Goal: Task Accomplishment & Management: Manage account settings

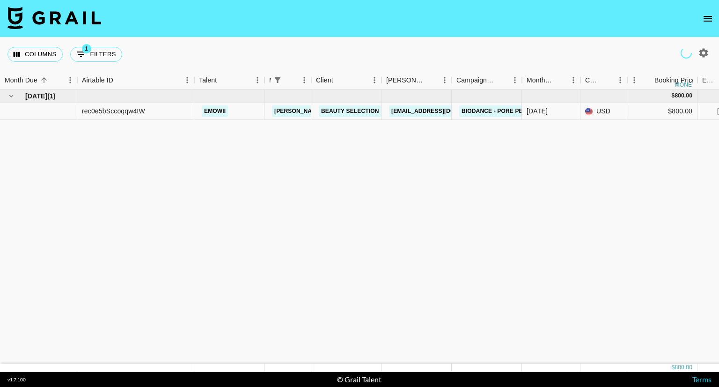
click at [710, 15] on icon "open drawer" at bounding box center [707, 18] width 11 height 11
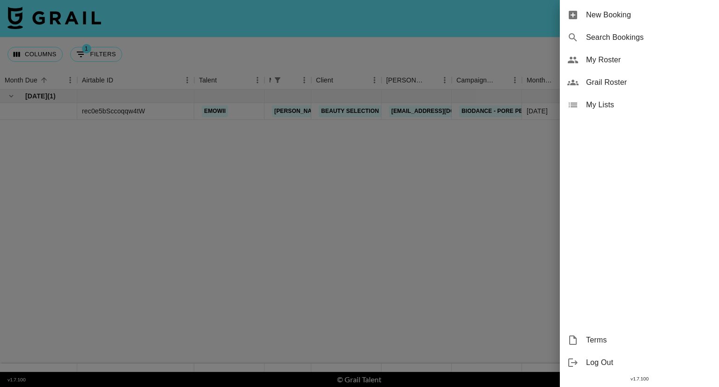
click at [604, 59] on span "My Roster" at bounding box center [648, 59] width 125 height 11
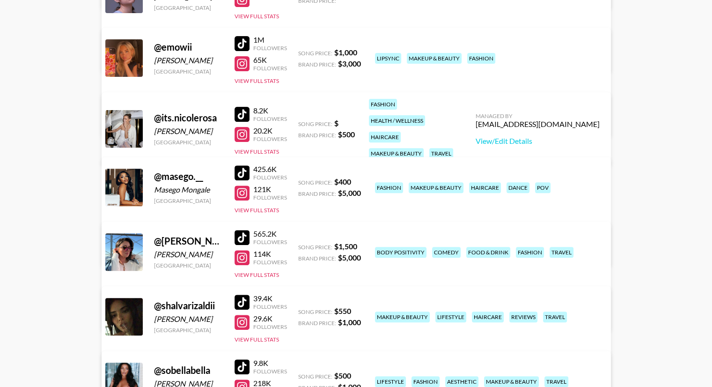
scroll to position [375, 0]
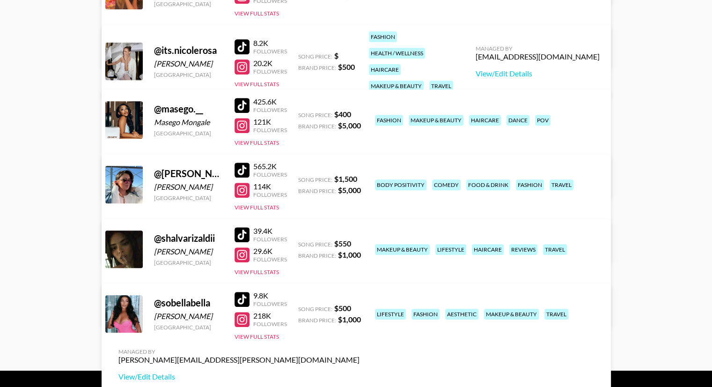
click at [244, 169] on div at bounding box center [242, 169] width 15 height 15
click at [240, 189] on div at bounding box center [242, 190] width 15 height 15
click at [360, 242] on link "View/Edit Details" at bounding box center [238, 246] width 241 height 9
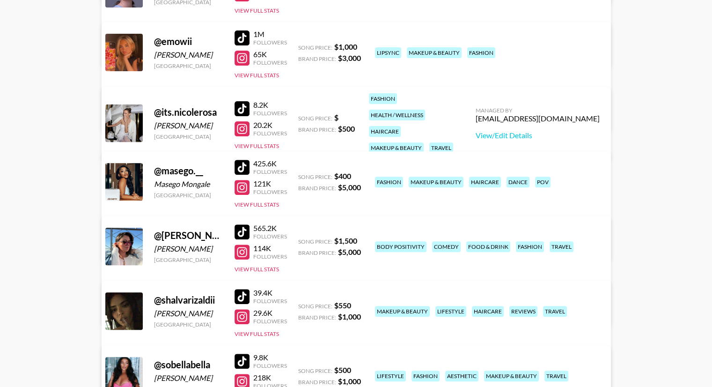
scroll to position [281, 0]
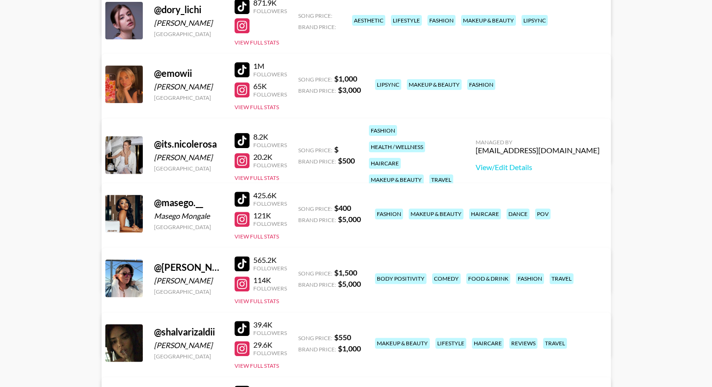
click at [242, 196] on div at bounding box center [242, 198] width 15 height 15
click at [246, 223] on div at bounding box center [242, 219] width 15 height 15
click at [360, 272] on link "View/Edit Details" at bounding box center [238, 276] width 241 height 9
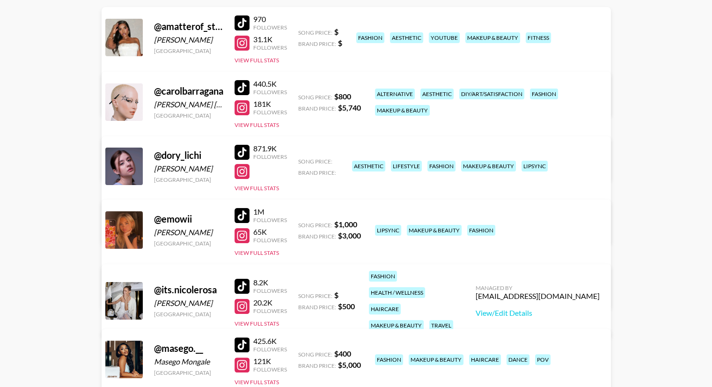
scroll to position [140, 0]
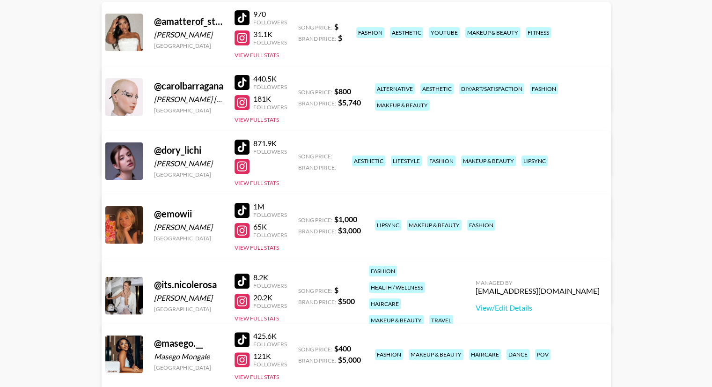
click at [246, 210] on div at bounding box center [242, 210] width 15 height 15
click at [245, 229] on div at bounding box center [242, 230] width 15 height 15
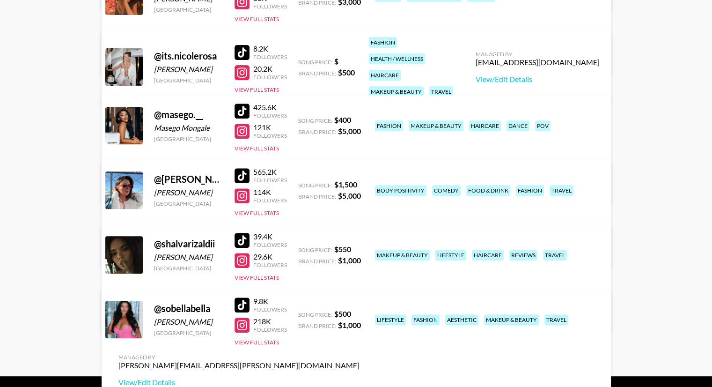
scroll to position [375, 0]
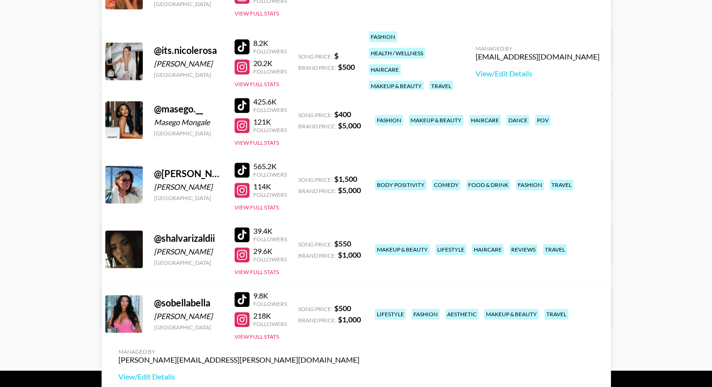
click at [242, 231] on div at bounding box center [242, 234] width 15 height 15
click at [246, 254] on div at bounding box center [242, 254] width 15 height 15
click at [360, 307] on link "View/Edit Details" at bounding box center [238, 311] width 241 height 9
click at [242, 318] on div at bounding box center [242, 319] width 15 height 15
click at [242, 299] on div at bounding box center [242, 299] width 15 height 15
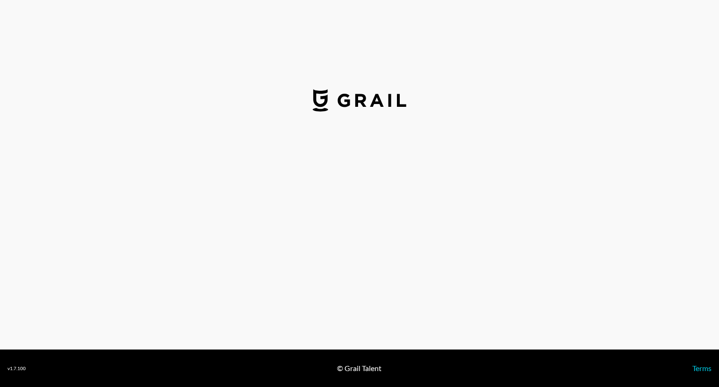
select select "USD"
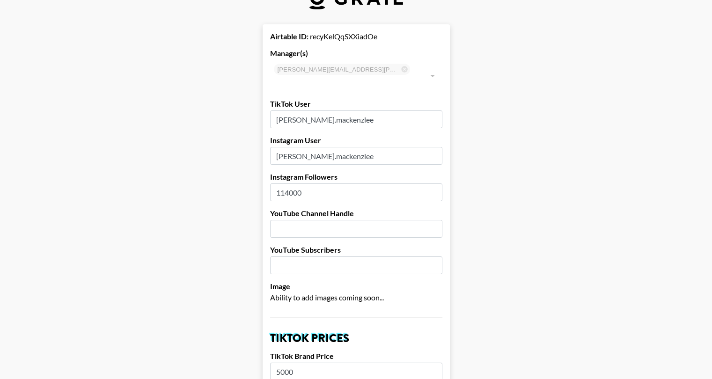
scroll to position [281, 0]
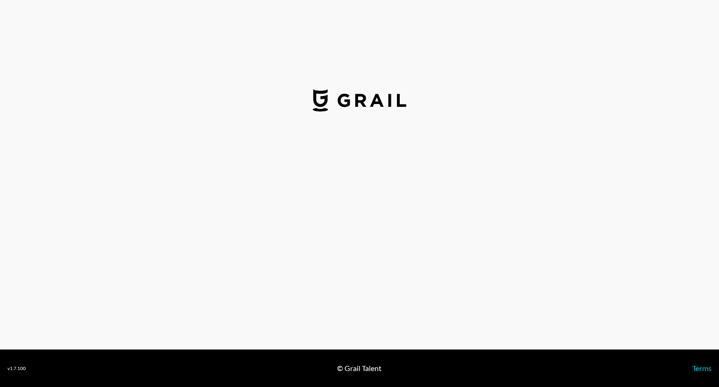
select select "USD"
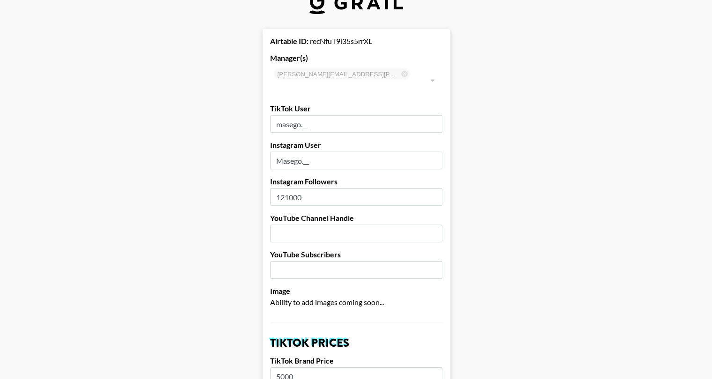
scroll to position [281, 0]
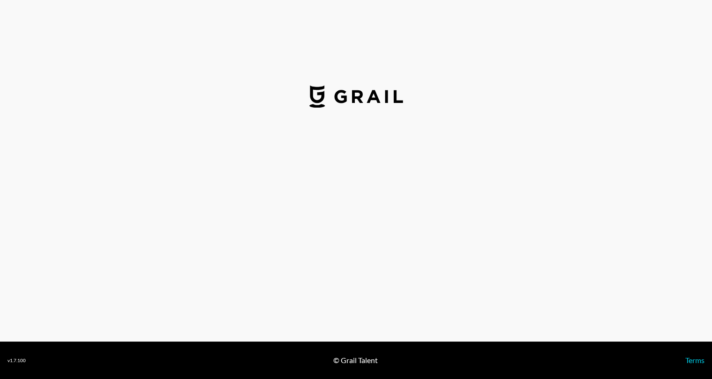
select select "USD"
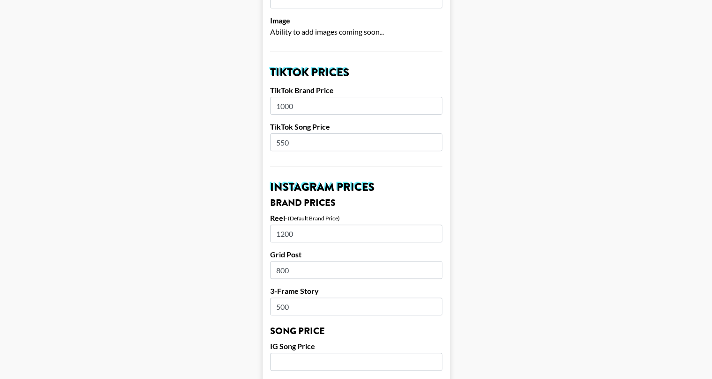
scroll to position [235, 0]
